Goal: Task Accomplishment & Management: Manage account settings

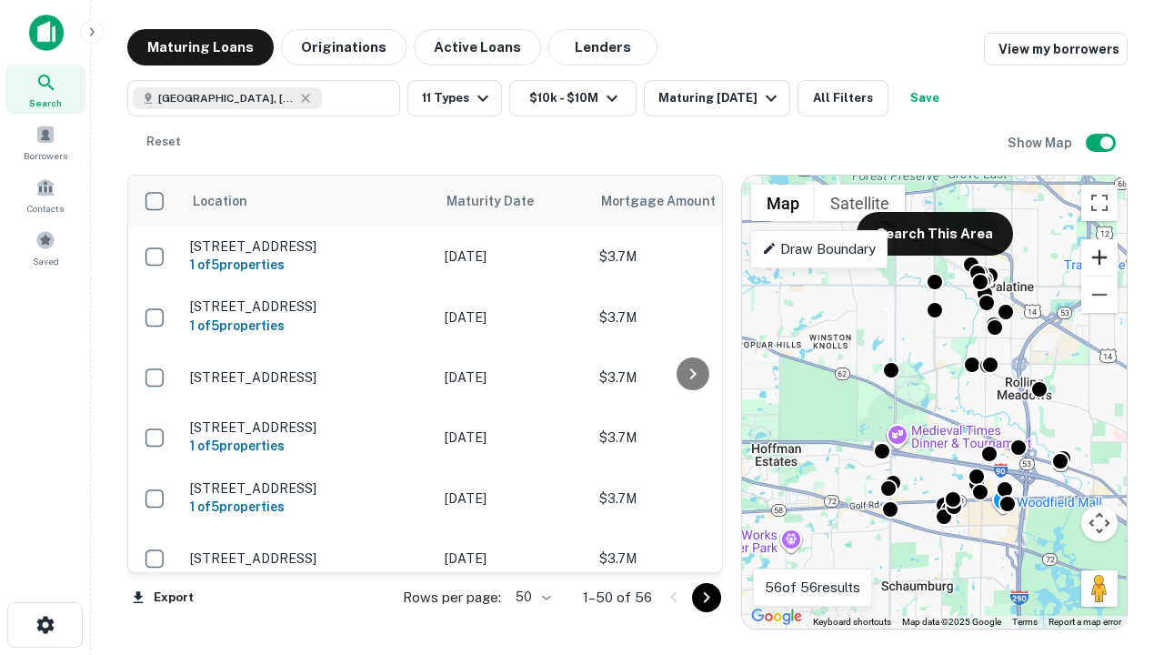
click at [1099, 257] on button "Zoom in" at bounding box center [1099, 257] width 36 height 36
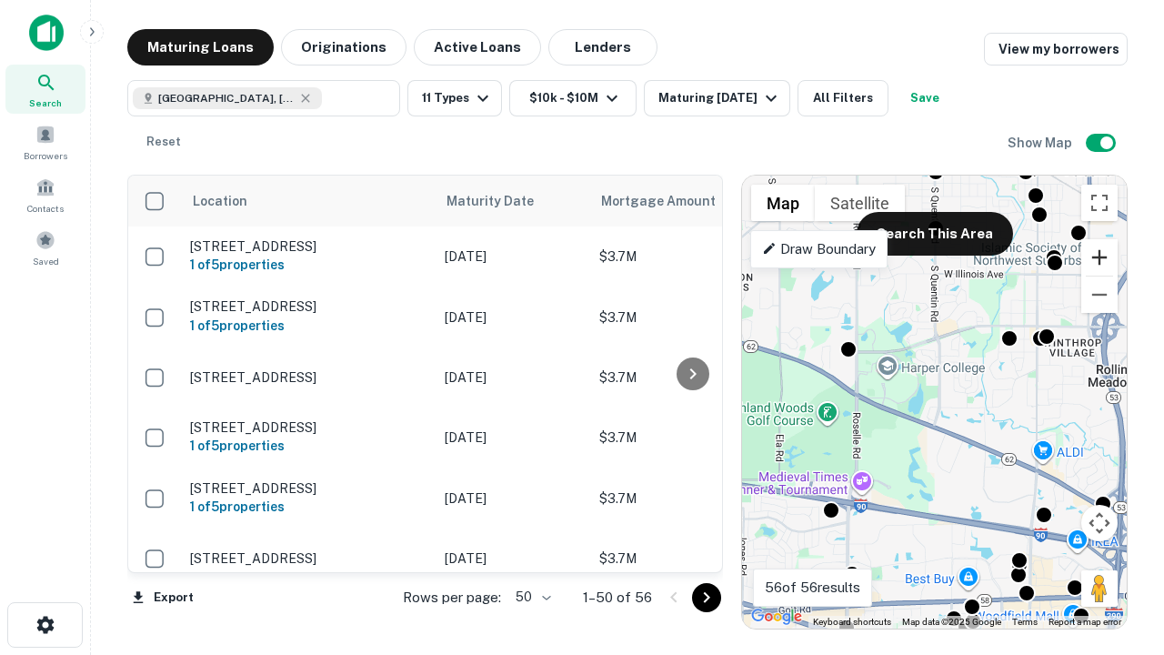
click at [1099, 257] on button "Zoom in" at bounding box center [1099, 257] width 36 height 36
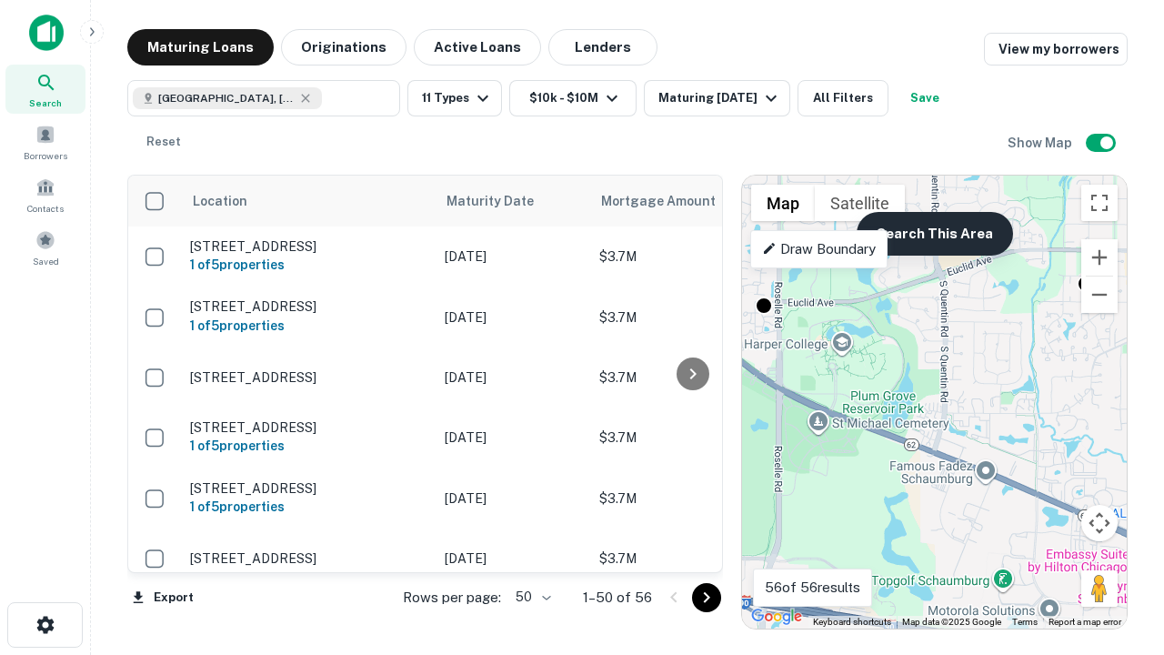
click at [934, 234] on button "Search This Area" at bounding box center [934, 234] width 156 height 44
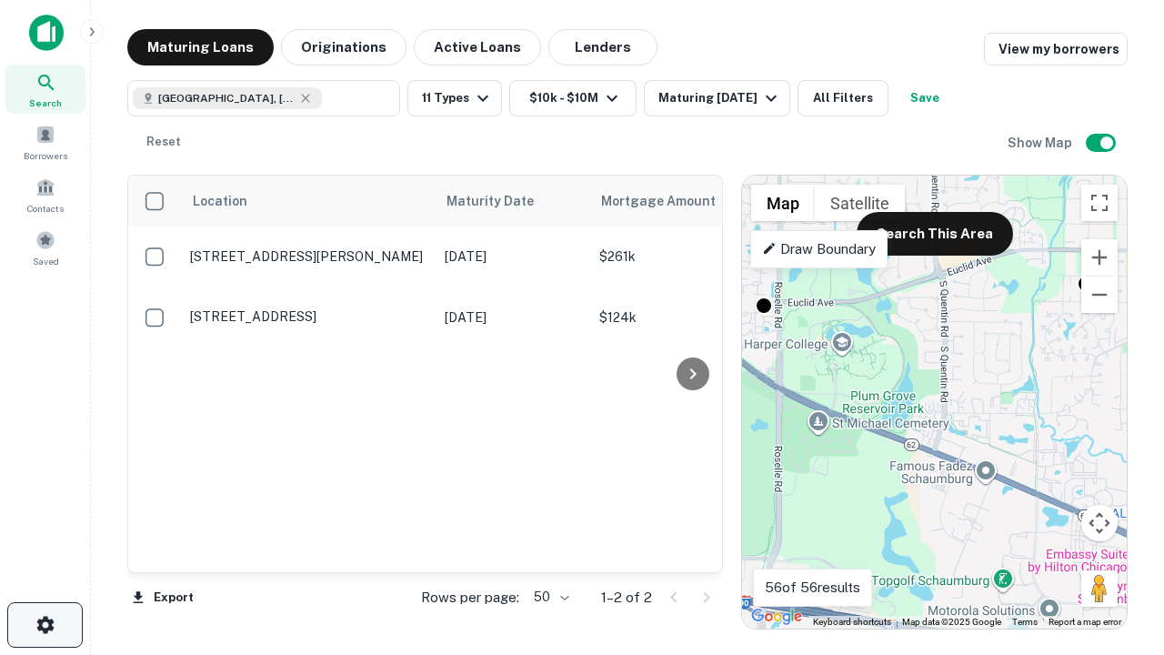
click at [45, 625] on icon "button" at bounding box center [46, 625] width 22 height 22
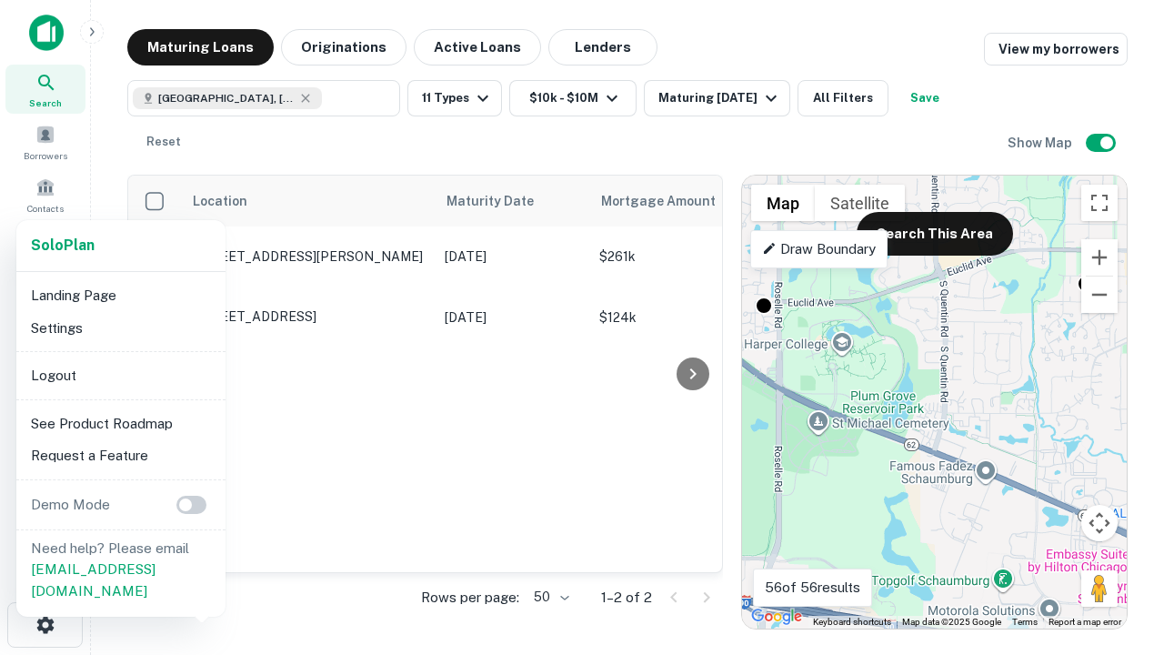
click at [120, 375] on li "Logout" at bounding box center [121, 375] width 195 height 33
